Goal: Transaction & Acquisition: Book appointment/travel/reservation

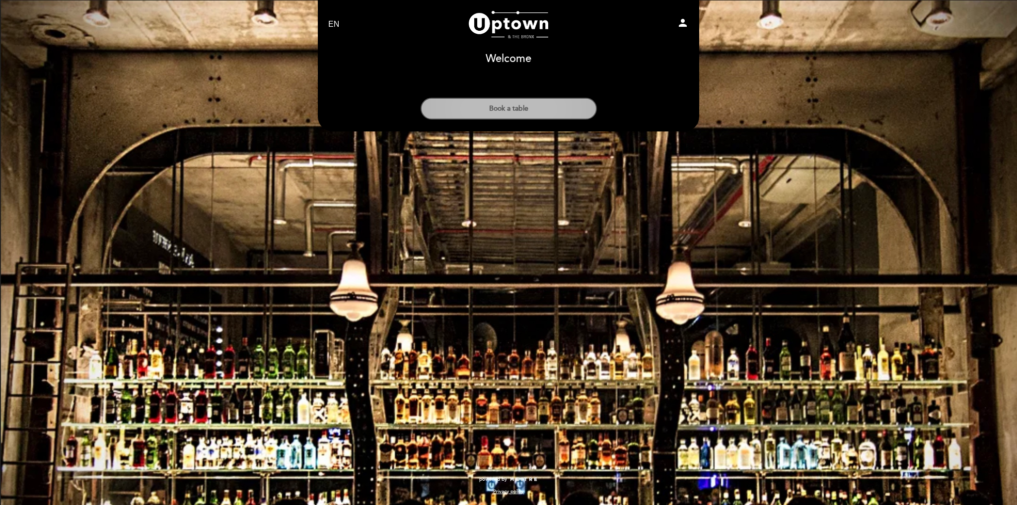
click at [515, 110] on button "Book a table" at bounding box center [509, 109] width 176 height 22
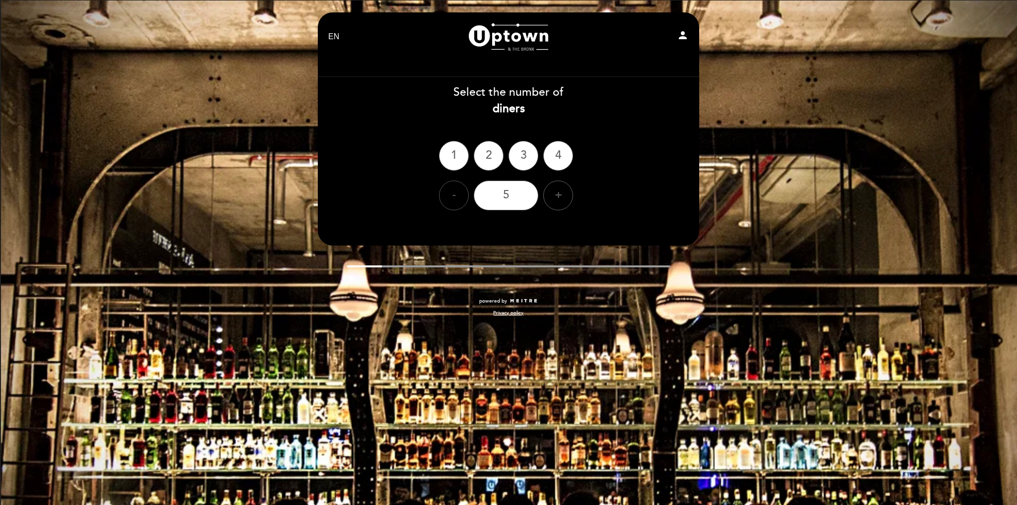
click at [449, 197] on div "-" at bounding box center [454, 196] width 30 height 30
click at [442, 193] on div "-" at bounding box center [454, 196] width 30 height 30
click at [444, 193] on div "-" at bounding box center [454, 196] width 30 height 30
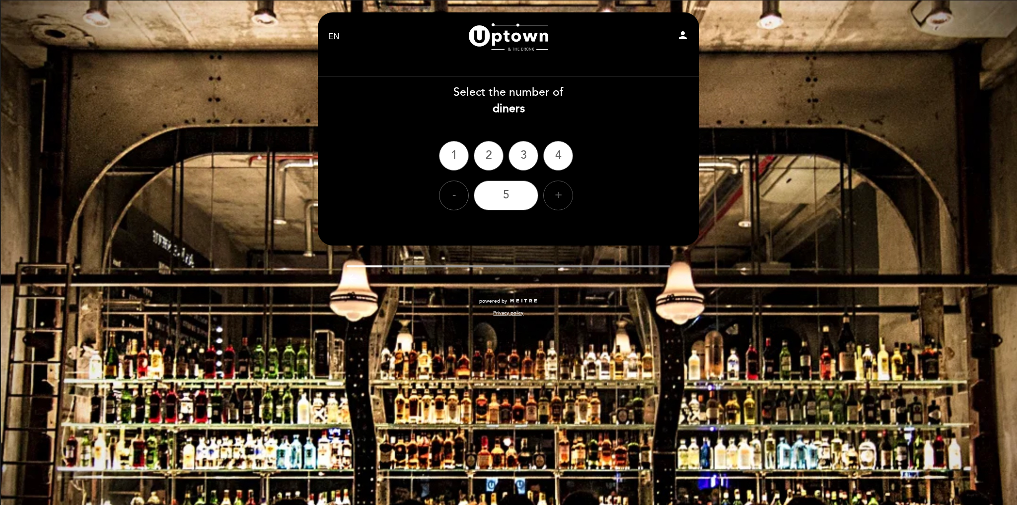
click at [560, 190] on div "+" at bounding box center [558, 196] width 30 height 30
click at [561, 190] on div "+" at bounding box center [558, 196] width 30 height 30
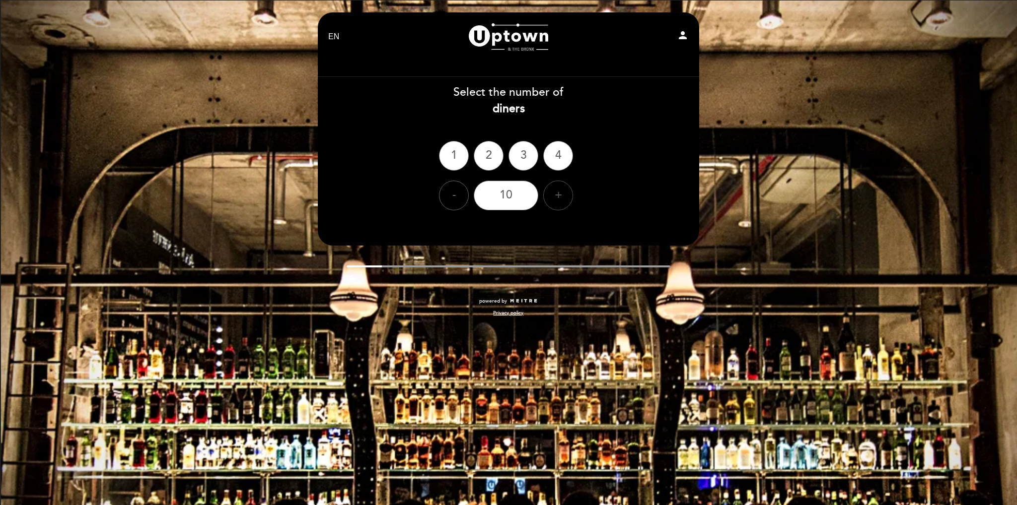
click at [561, 190] on div "+" at bounding box center [558, 196] width 30 height 30
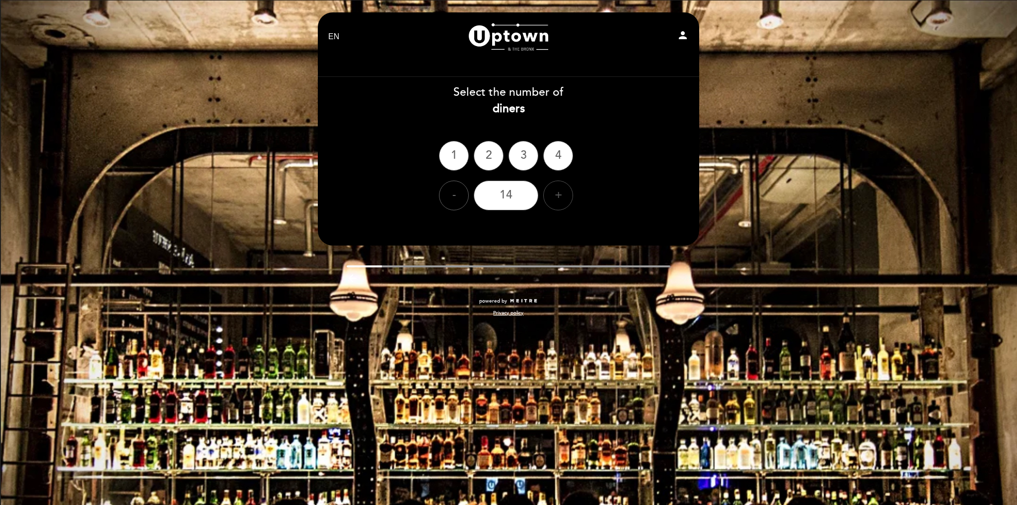
click at [561, 190] on div "+" at bounding box center [558, 196] width 30 height 30
click at [562, 190] on div "+" at bounding box center [558, 196] width 30 height 30
click at [454, 154] on div "1" at bounding box center [454, 156] width 30 height 30
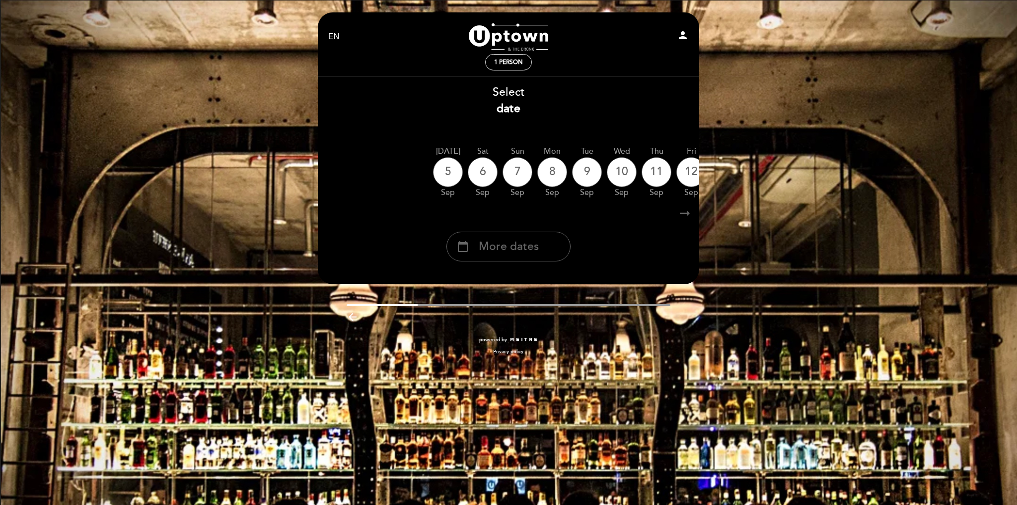
click at [793, 181] on div "EN ES PT [GEOGRAPHIC_DATA] person 1 person Welcome Welcome, Change user Book a …" at bounding box center [508, 252] width 1017 height 505
click at [537, 327] on div "arrow_backward" at bounding box center [509, 318] width 324 height 15
click at [681, 31] on icon "person" at bounding box center [683, 35] width 12 height 12
